Goal: Task Accomplishment & Management: Use online tool/utility

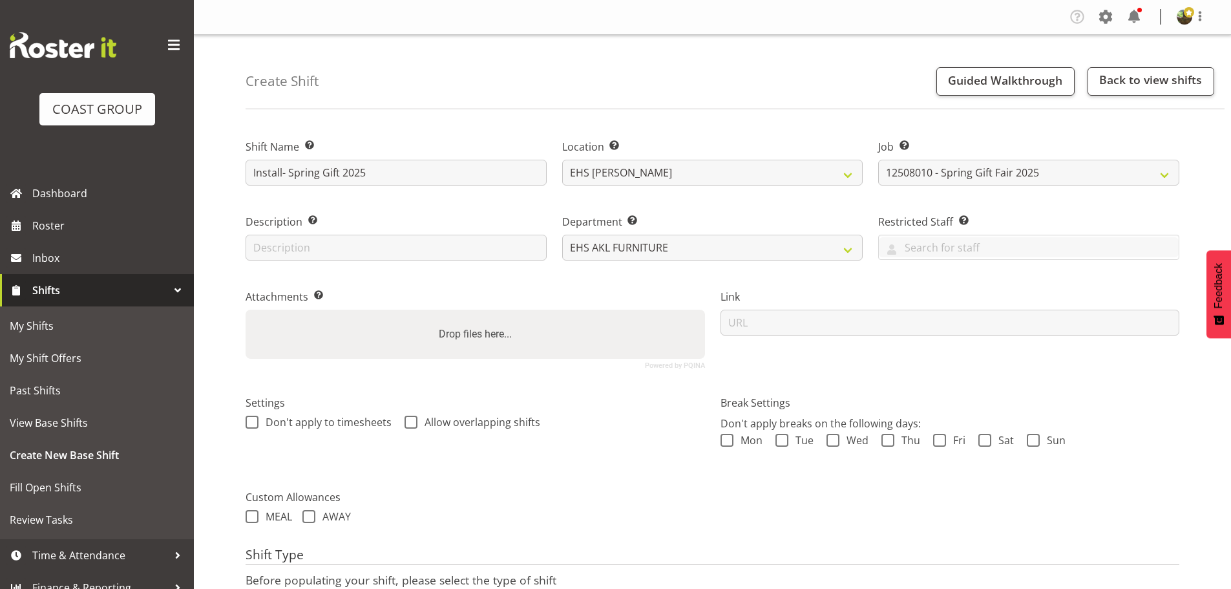
select select "8514"
select select "17"
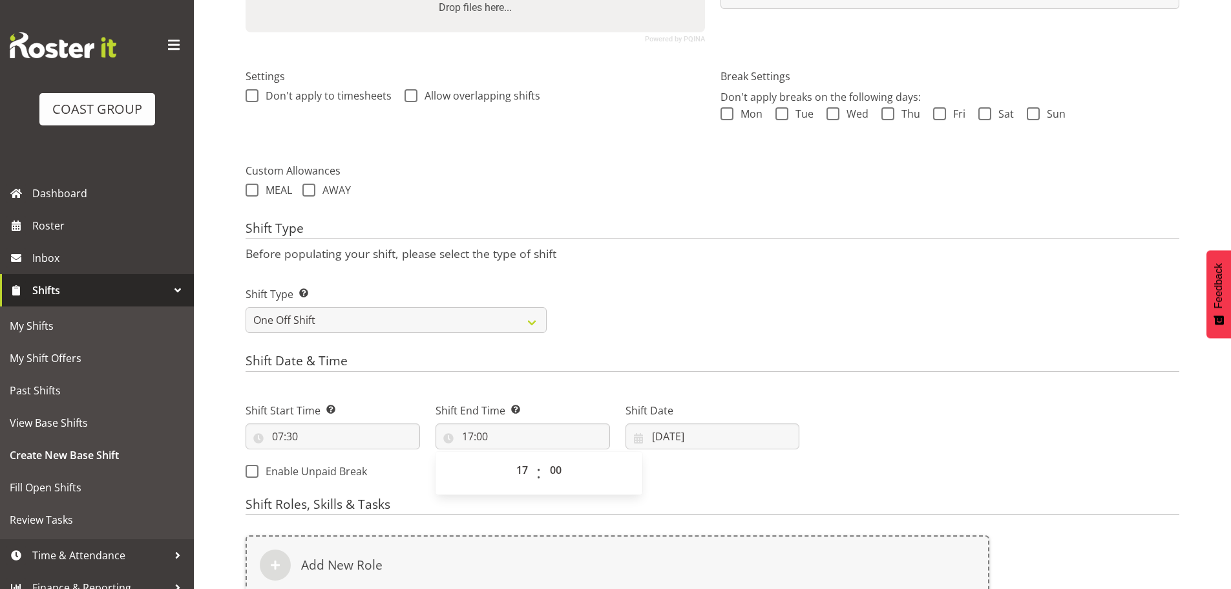
scroll to position [526, 0]
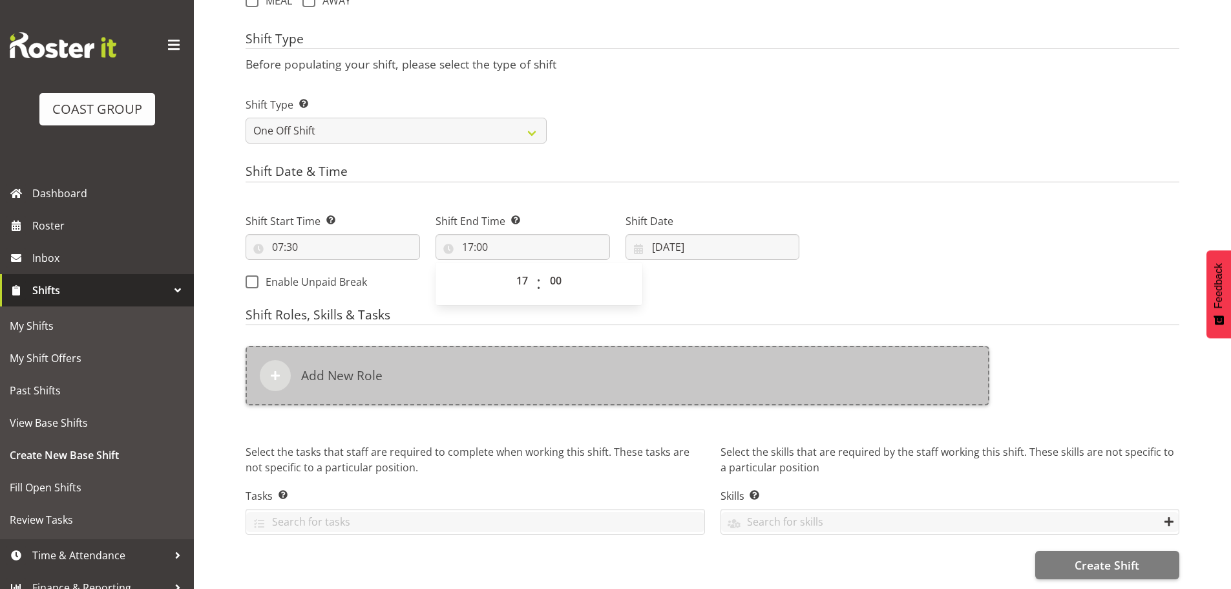
click at [623, 363] on div "Add New Role" at bounding box center [618, 375] width 744 height 59
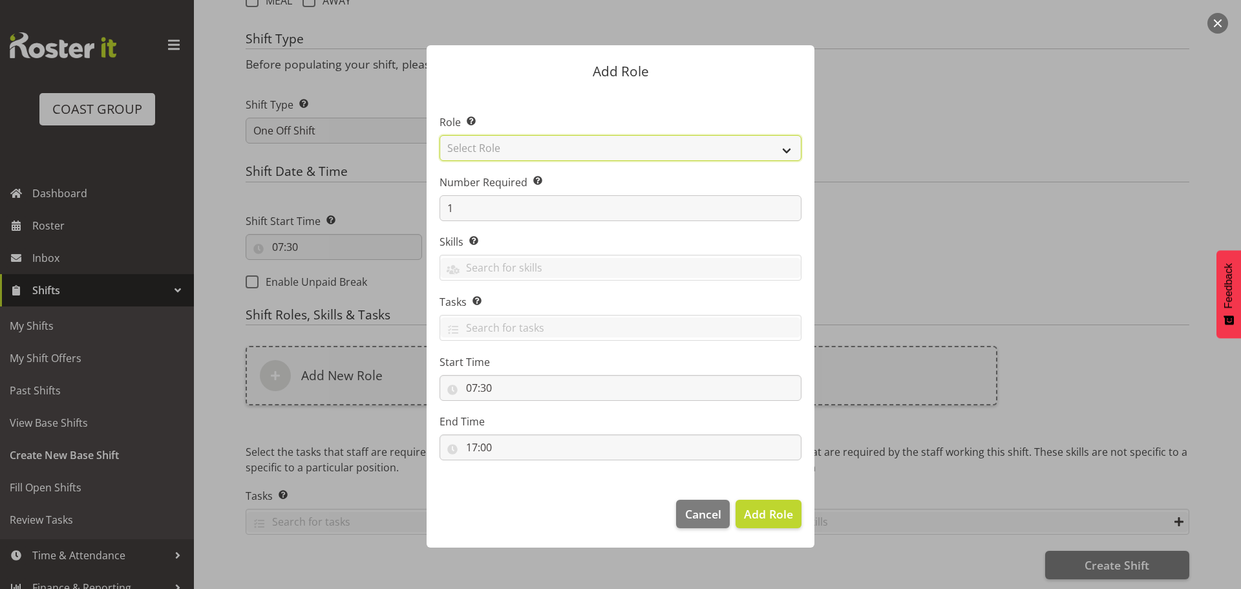
click at [603, 142] on select "Select Role ACCOUNT MANAGER ACCOUNT MANAGER DW ACCOUNTS [PERSON_NAME] VEHICLES …" at bounding box center [621, 148] width 362 height 26
select select "189"
click at [440, 135] on select "Select Role ACCOUNT MANAGER ACCOUNT MANAGER DW ACCOUNTS [PERSON_NAME] VEHICLES …" at bounding box center [621, 148] width 362 height 26
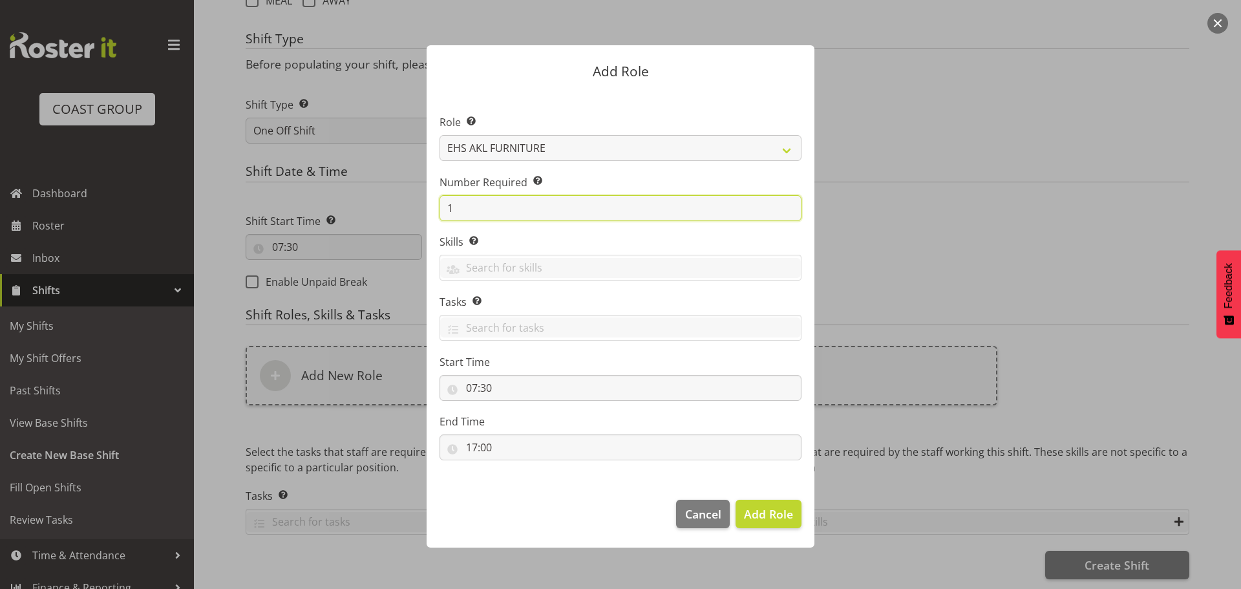
click at [527, 203] on input "1" at bounding box center [621, 208] width 362 height 26
type input "4"
click at [720, 500] on button "Add 4 Roles" at bounding box center [760, 514] width 81 height 28
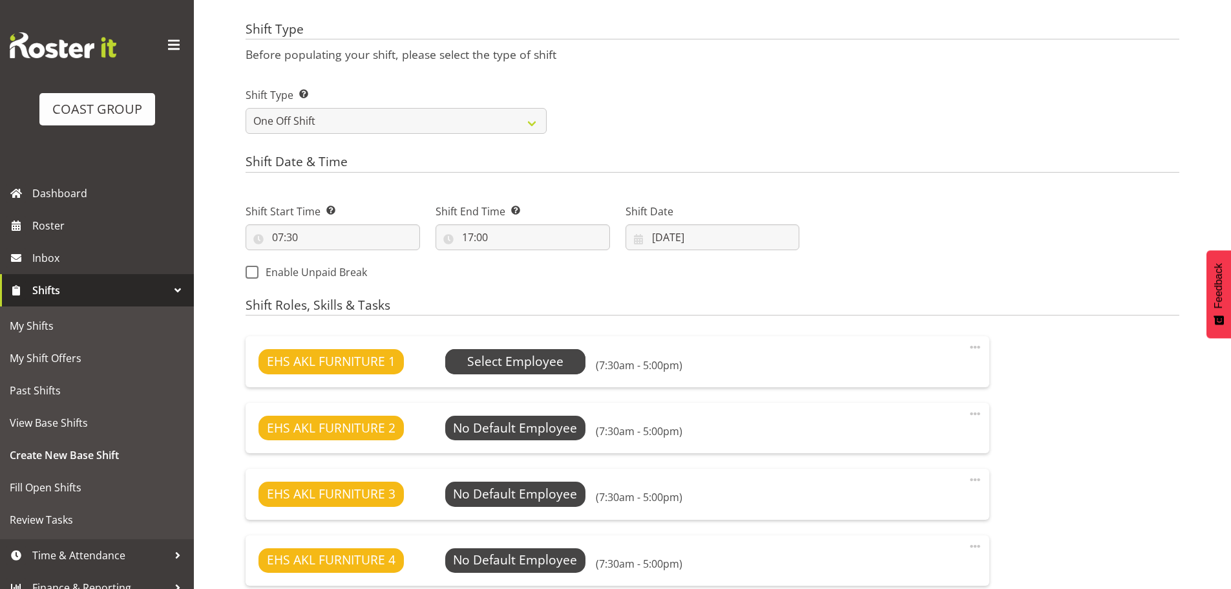
click at [573, 366] on span "Select Employee" at bounding box center [515, 361] width 141 height 25
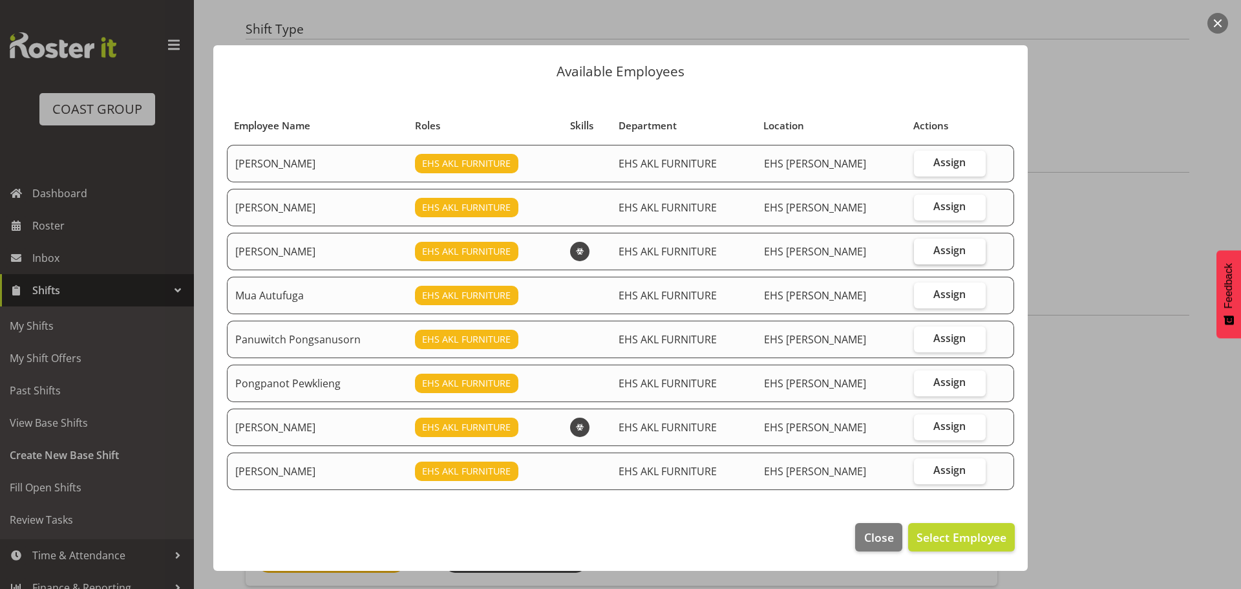
click at [945, 251] on span "Assign" at bounding box center [949, 250] width 32 height 13
click at [922, 251] on input "Assign" at bounding box center [918, 250] width 8 height 8
checkbox input "true"
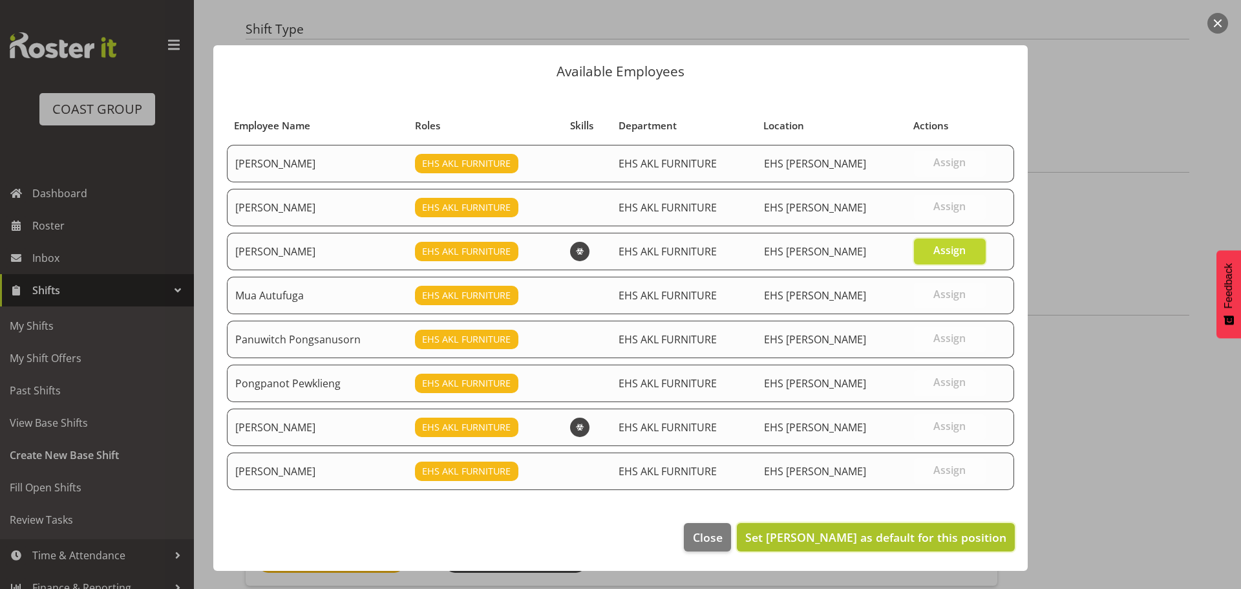
click at [892, 527] on button "Set [PERSON_NAME] as default for this position" at bounding box center [876, 537] width 278 height 28
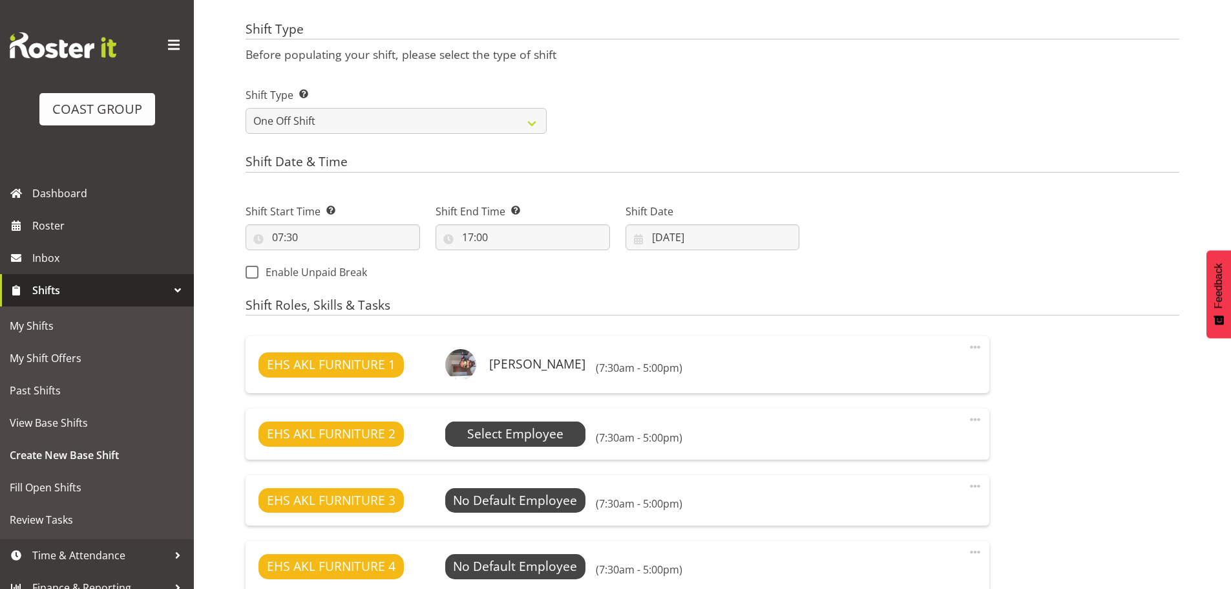
click at [558, 436] on span "Select Employee" at bounding box center [515, 434] width 96 height 19
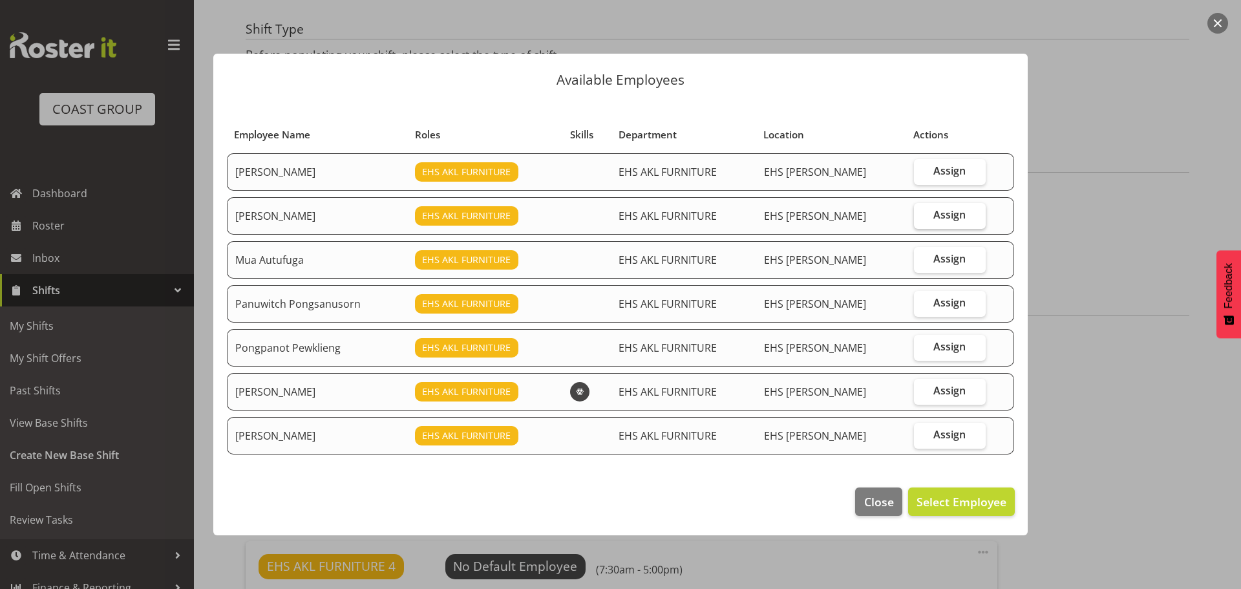
click at [955, 216] on span "Assign" at bounding box center [949, 214] width 32 height 13
click at [922, 216] on input "Assign" at bounding box center [918, 215] width 8 height 8
checkbox input "true"
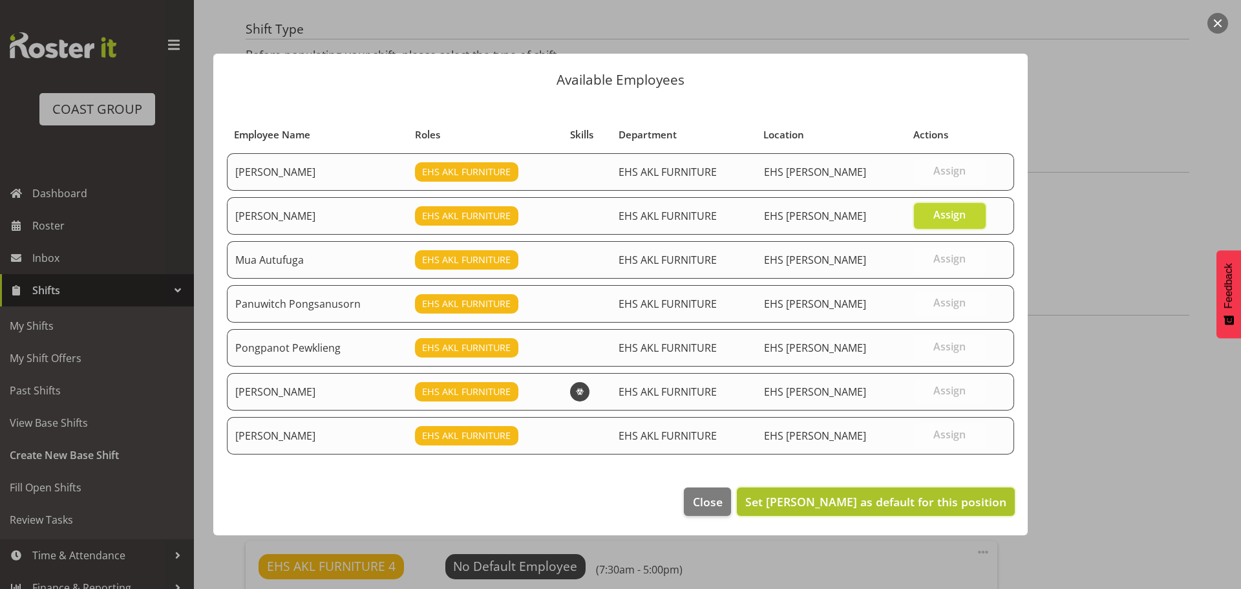
click at [896, 505] on span "Set [PERSON_NAME] as default for this position" at bounding box center [875, 502] width 261 height 16
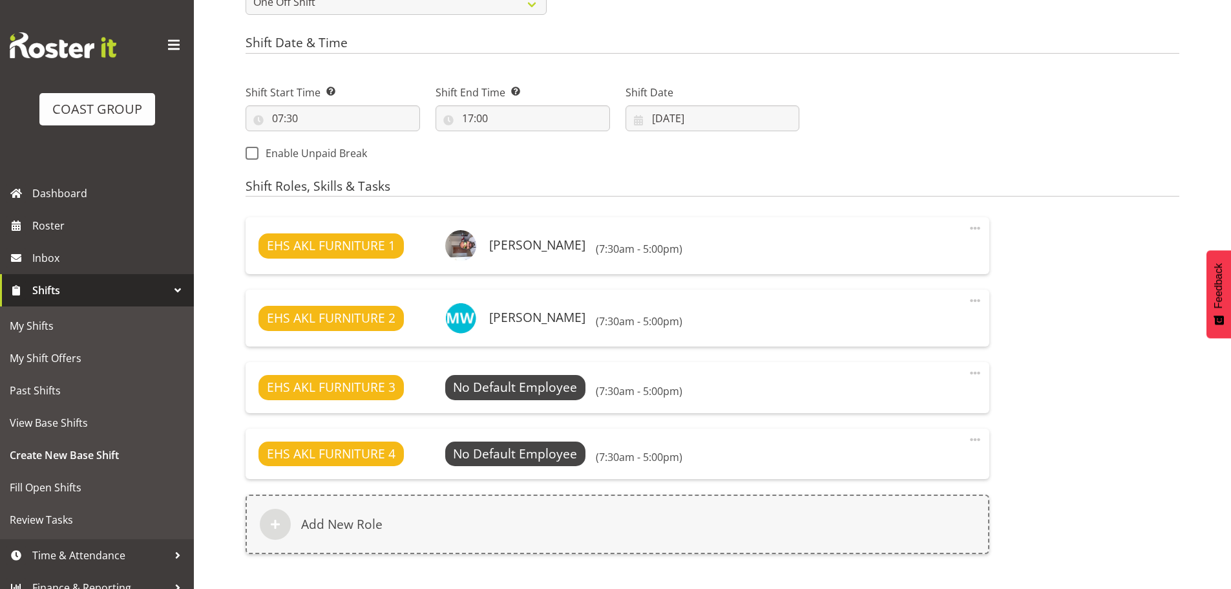
scroll to position [655, 0]
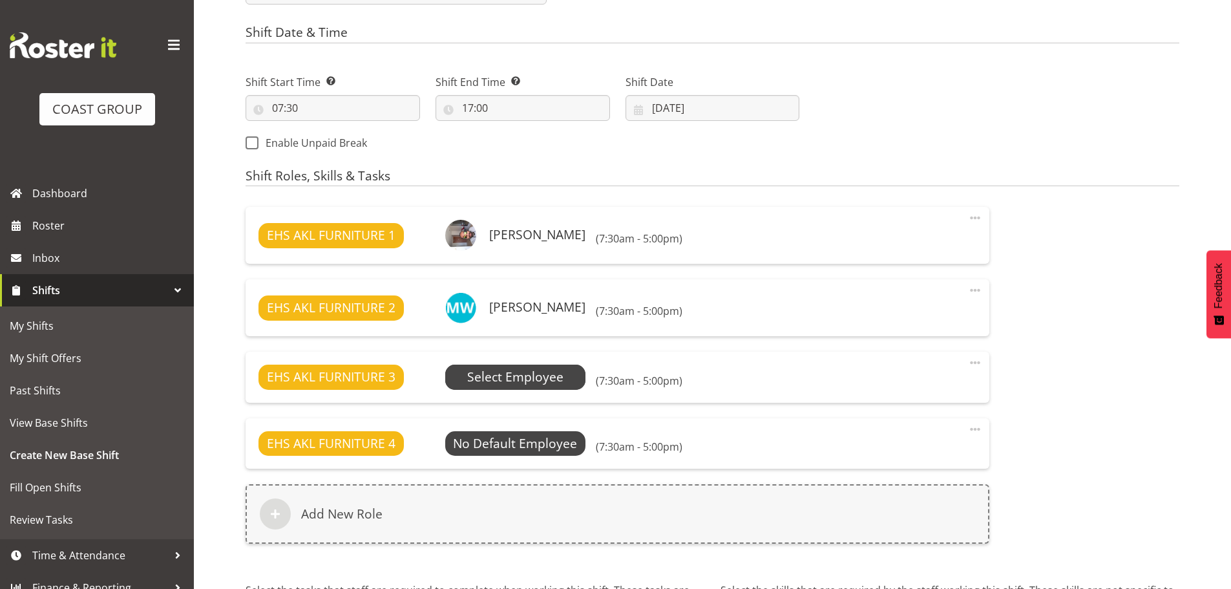
click at [522, 379] on span "Select Employee" at bounding box center [515, 377] width 96 height 19
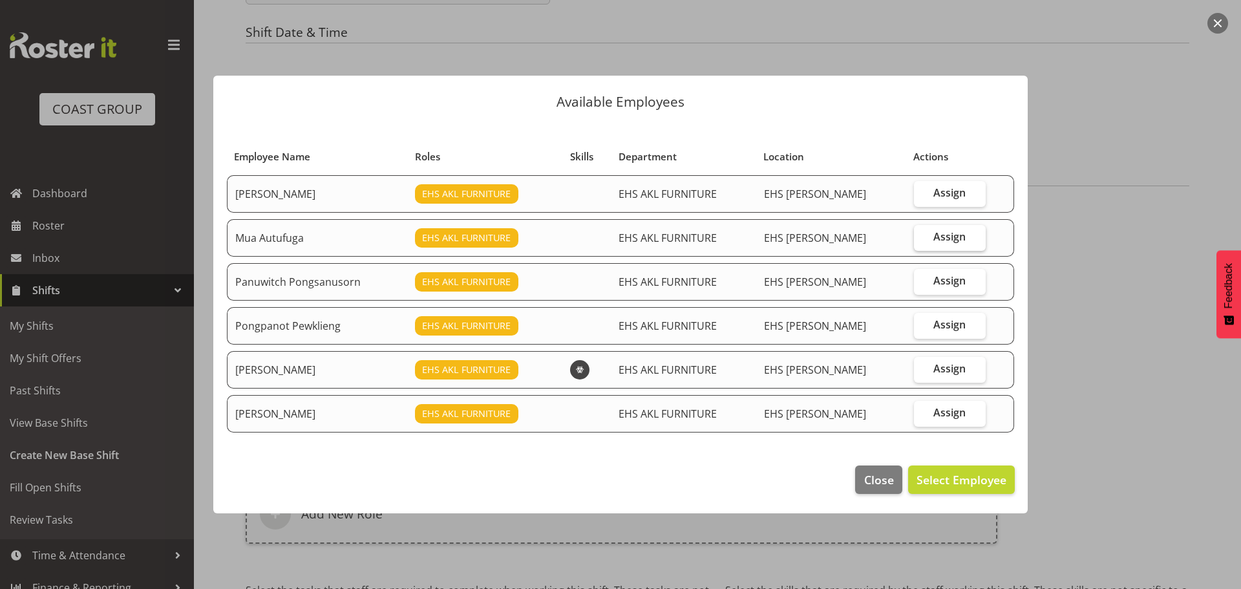
click at [946, 237] on span "Assign" at bounding box center [949, 236] width 32 height 13
click at [922, 237] on input "Assign" at bounding box center [918, 237] width 8 height 8
checkbox input "true"
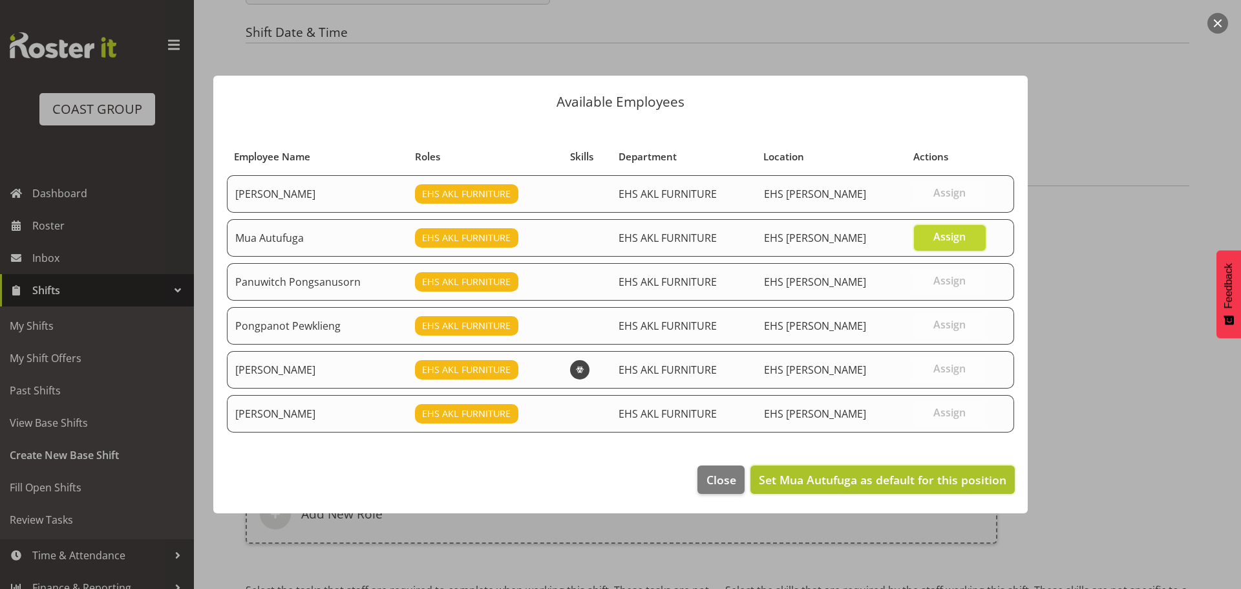
click at [949, 482] on span "Set Mua Autufuga as default for this position" at bounding box center [883, 480] width 248 height 16
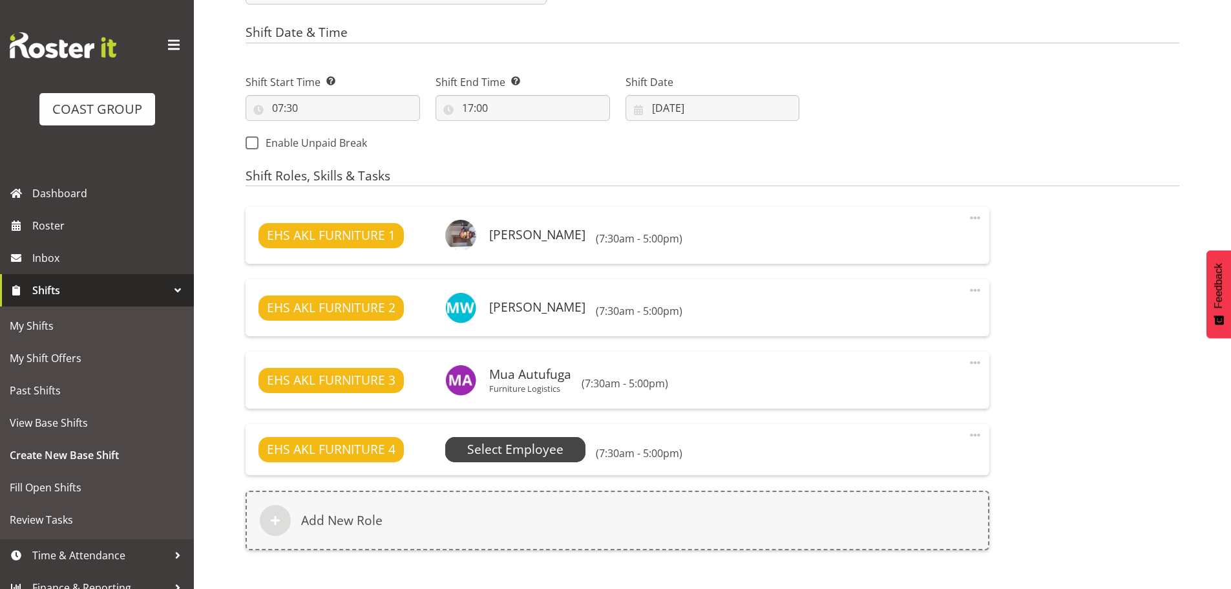
click at [552, 445] on span "Select Employee" at bounding box center [515, 449] width 96 height 19
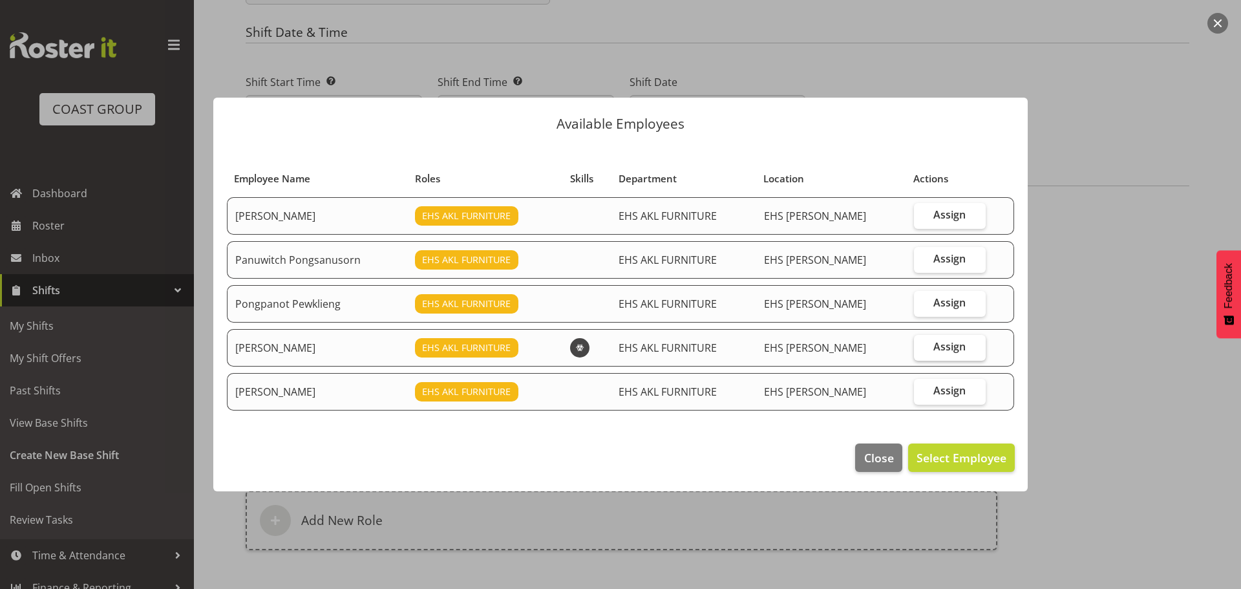
click at [937, 350] on span "Assign" at bounding box center [949, 346] width 32 height 13
click at [922, 350] on input "Assign" at bounding box center [918, 347] width 8 height 8
checkbox input "true"
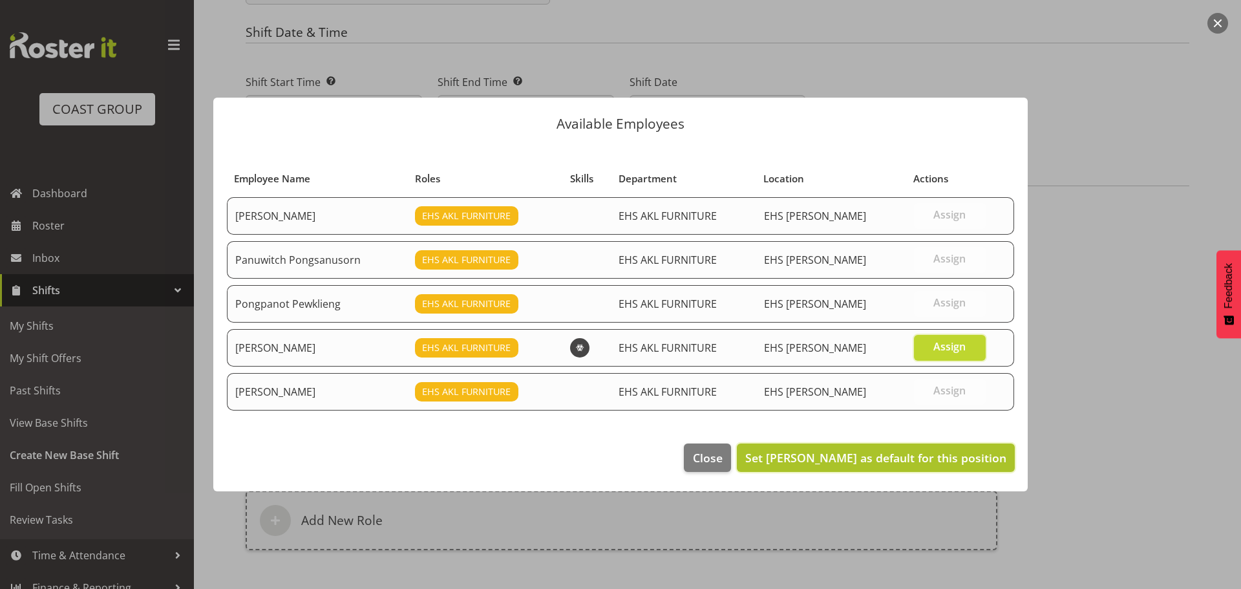
click at [924, 460] on span "Set [PERSON_NAME] as default for this position" at bounding box center [875, 458] width 261 height 16
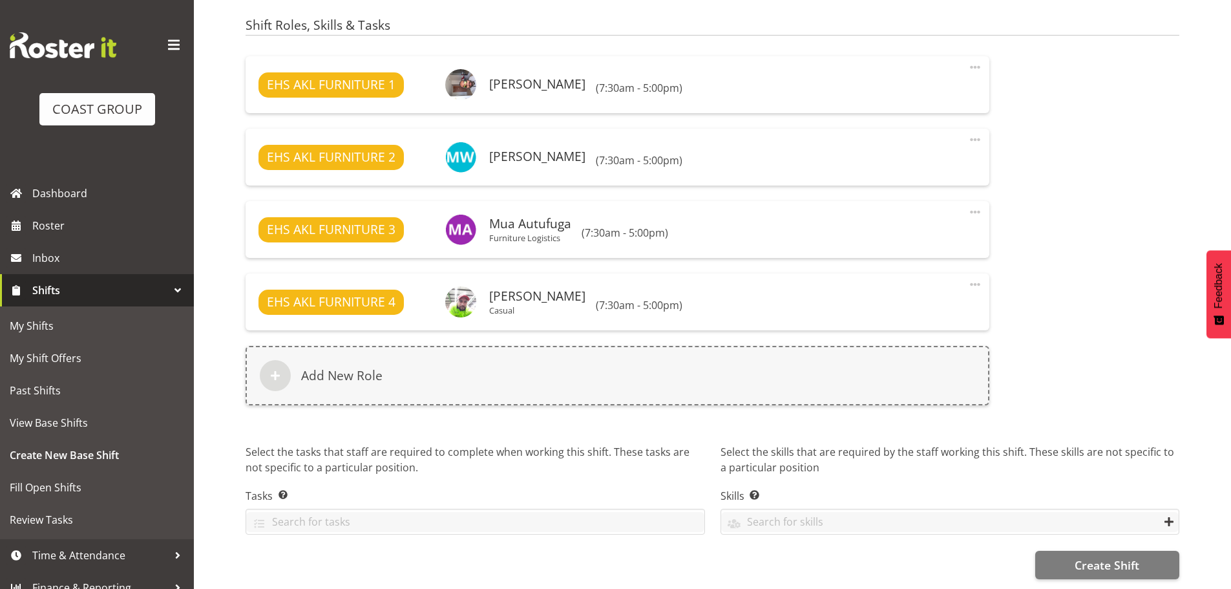
scroll to position [815, 0]
click at [1097, 557] on span "Create Shift" at bounding box center [1107, 565] width 65 height 17
